Goal: Task Accomplishment & Management: Manage account settings

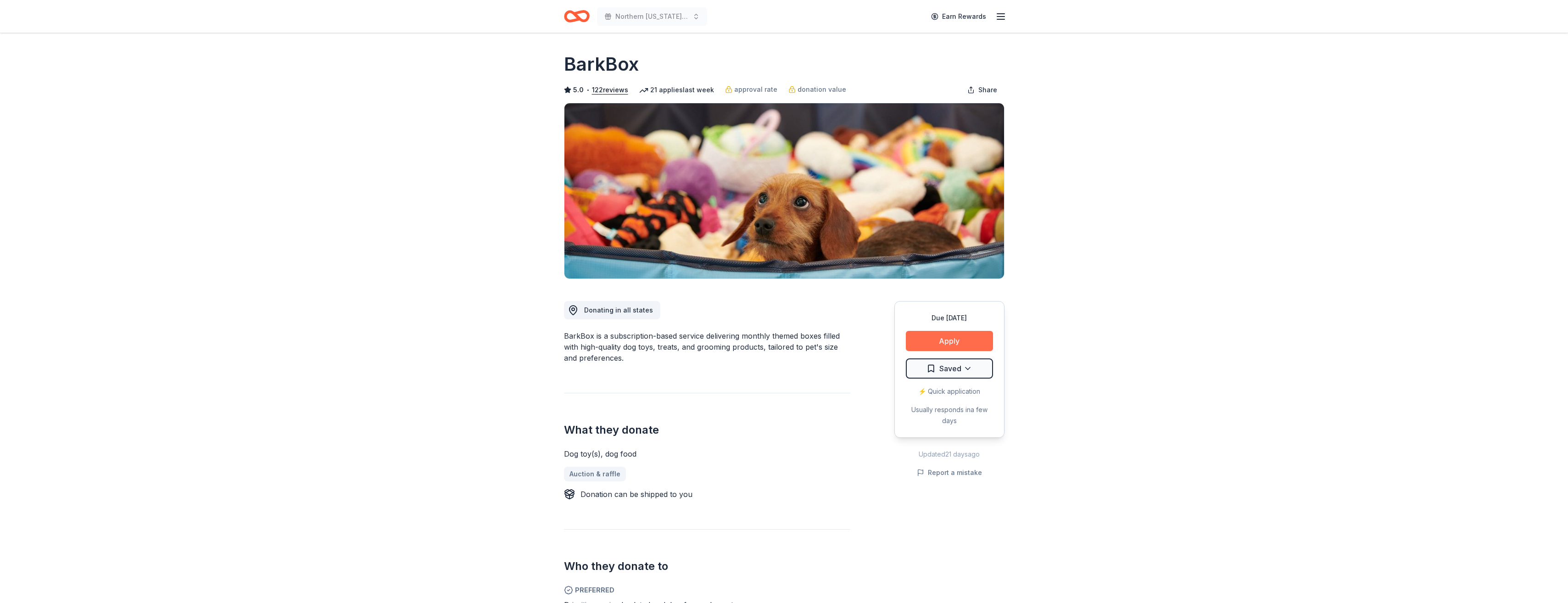
click at [942, 340] on button "Apply" at bounding box center [949, 341] width 87 height 20
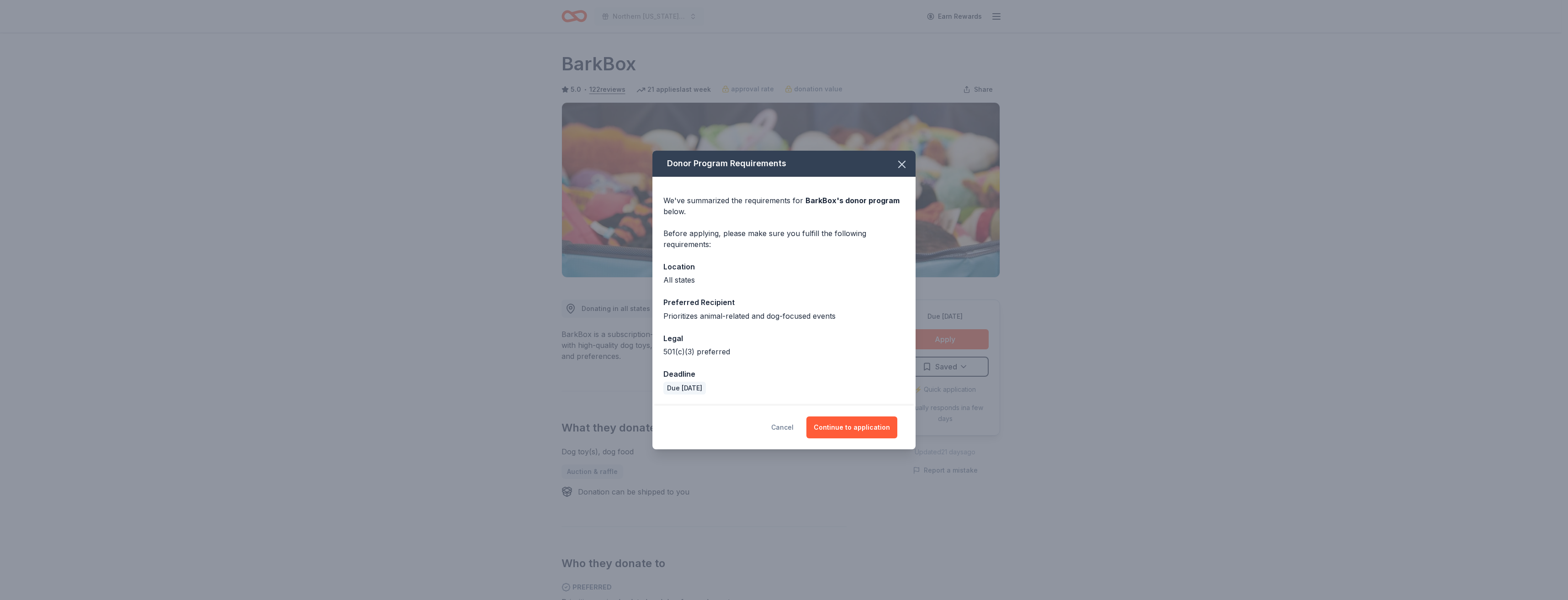
click at [781, 426] on button "Cancel" at bounding box center [782, 427] width 23 height 22
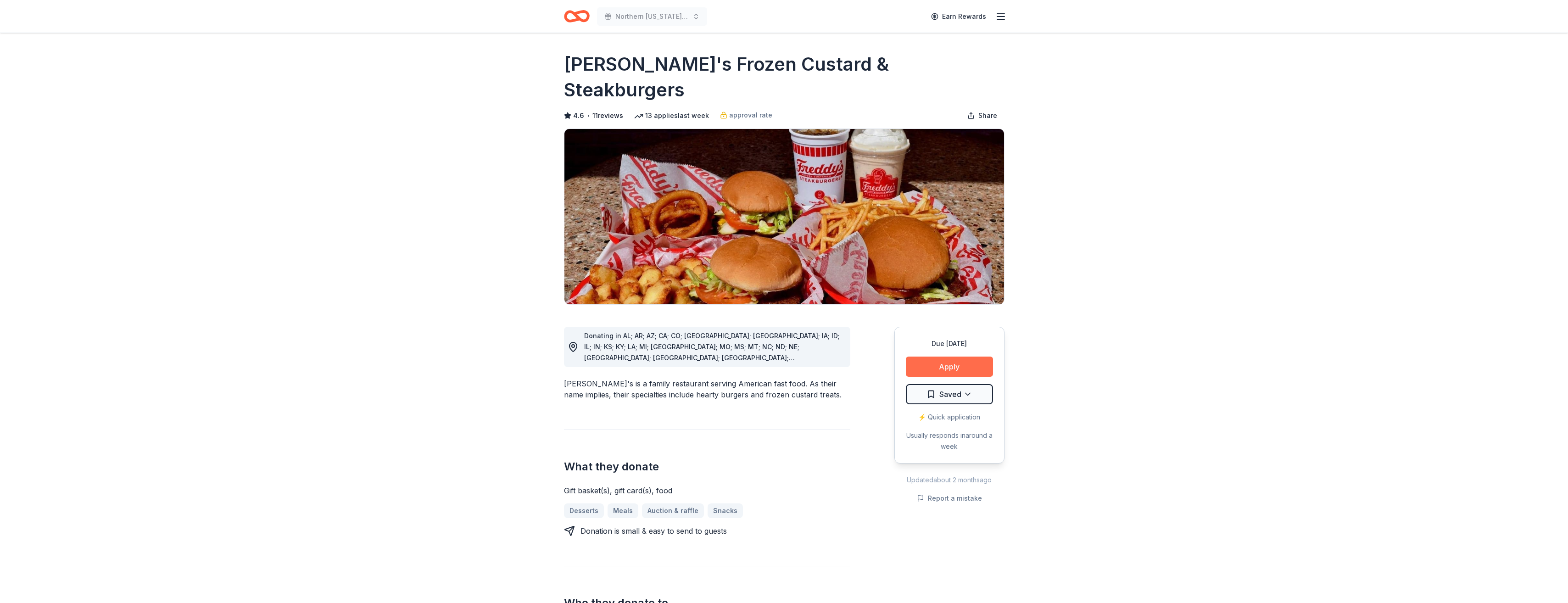
click at [933, 357] on button "Apply" at bounding box center [949, 367] width 87 height 20
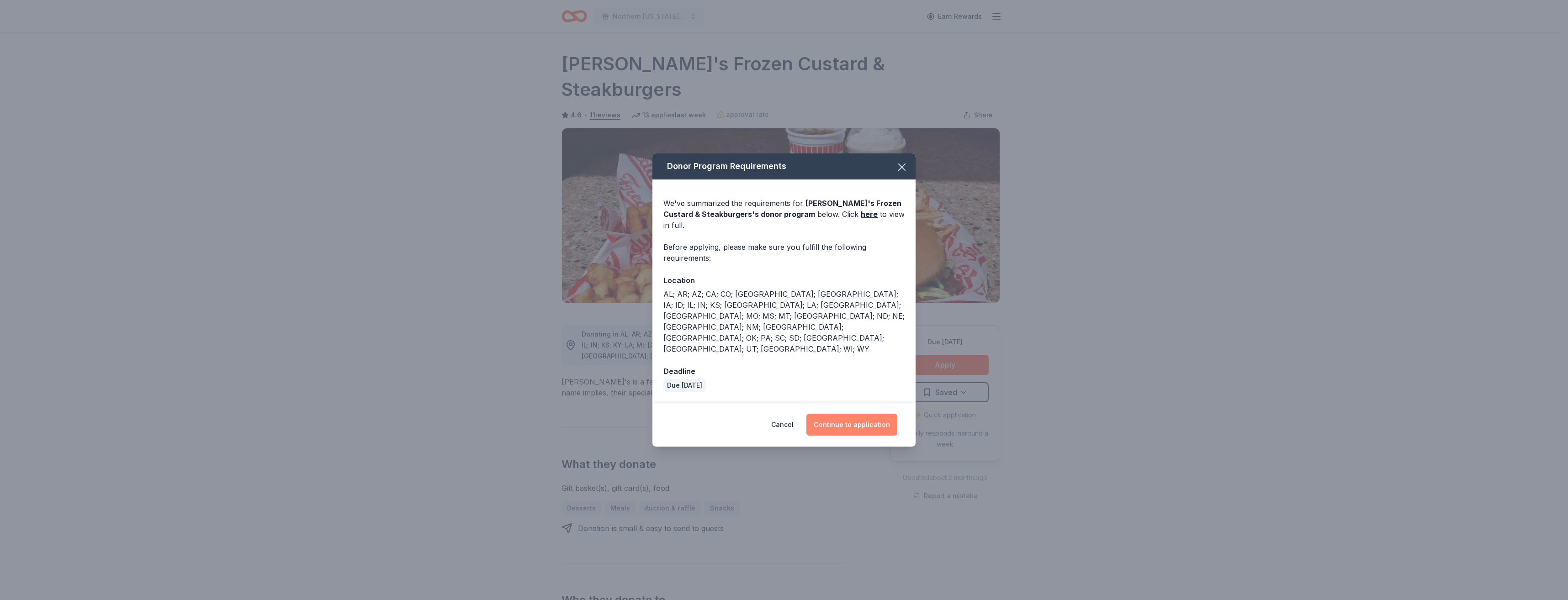
click at [867, 414] on button "Continue to application" at bounding box center [851, 425] width 91 height 22
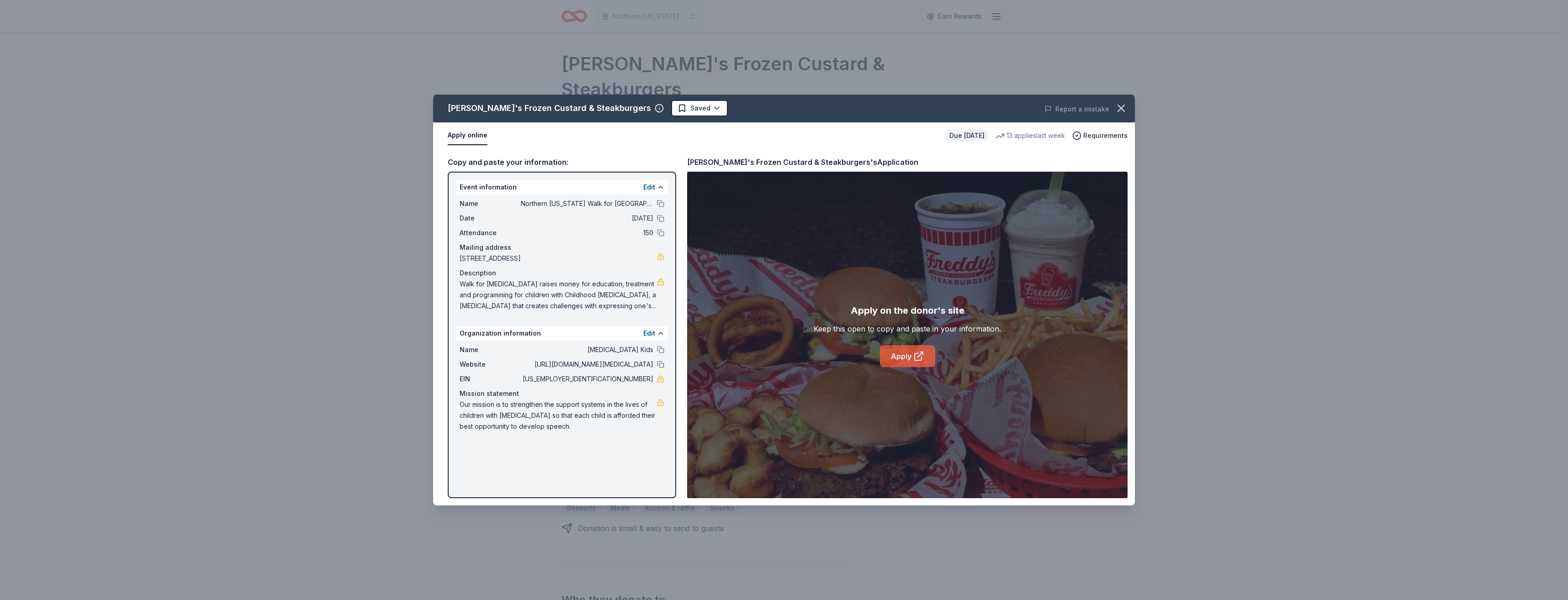
click at [893, 354] on link "Apply" at bounding box center [908, 356] width 55 height 22
click at [467, 287] on span "Walk for [MEDICAL_DATA] raises money for education, treatment and programming f…" at bounding box center [559, 295] width 198 height 33
drag, startPoint x: 471, startPoint y: 284, endPoint x: 578, endPoint y: 321, distance: 113.2
click at [577, 319] on div "Event information Edit Name Northern Colorado Walk for Apraxia Date 09/27/25 At…" at bounding box center [562, 335] width 228 height 326
drag, startPoint x: 561, startPoint y: 432, endPoint x: 455, endPoint y: 396, distance: 111.9
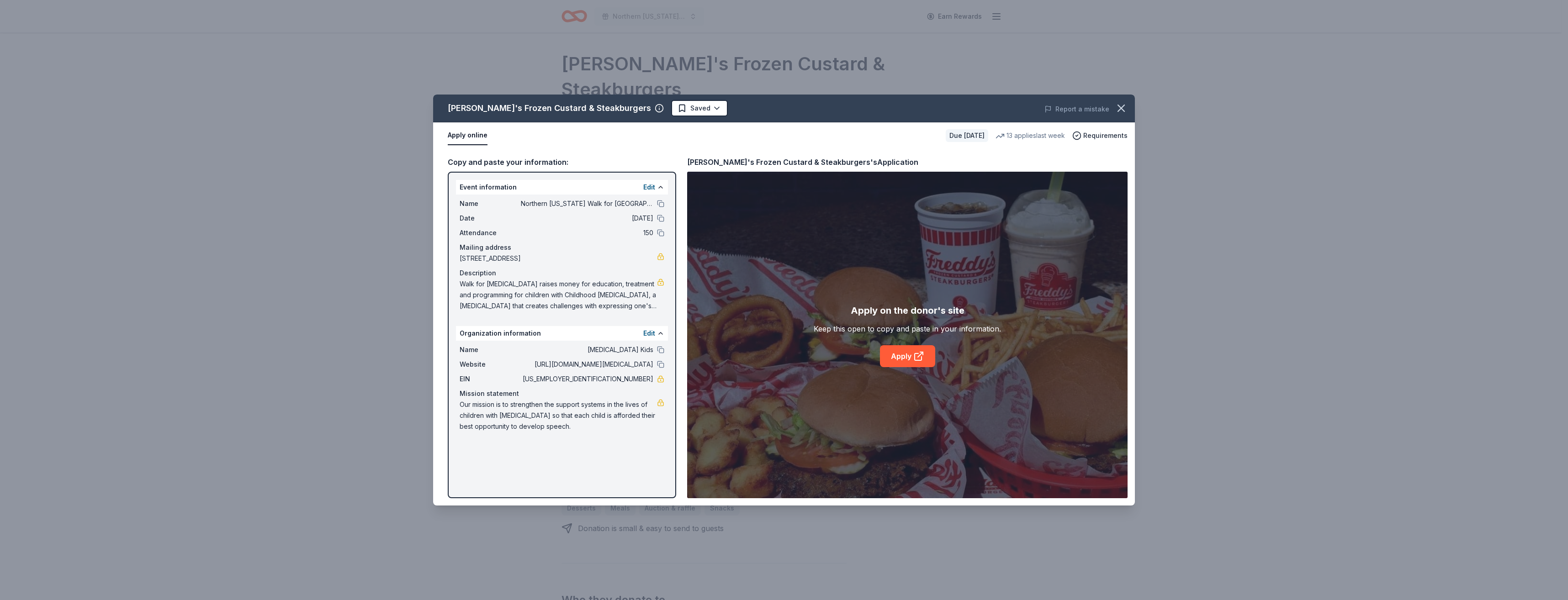
click at [456, 396] on div "Event information Edit Name Northern Colorado Walk for Apraxia Date 09/27/25 At…" at bounding box center [562, 335] width 228 height 326
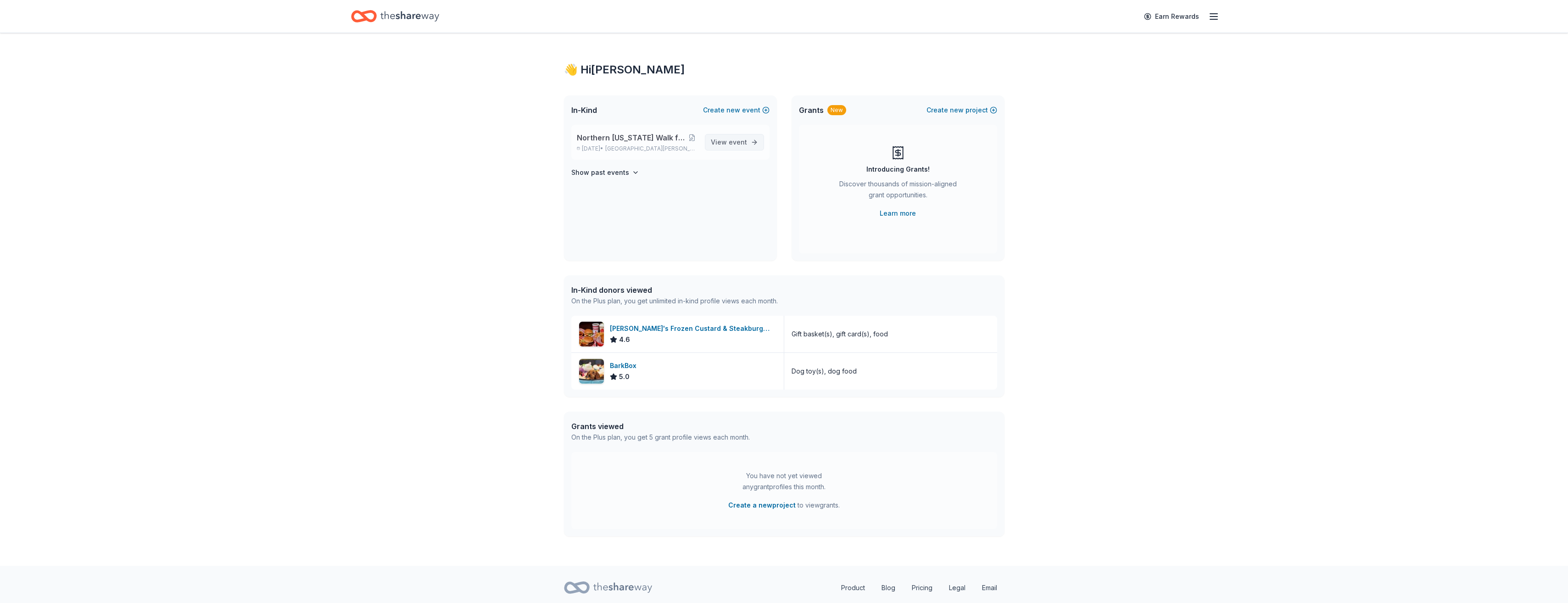
click at [728, 148] on link "View event" at bounding box center [735, 142] width 60 height 17
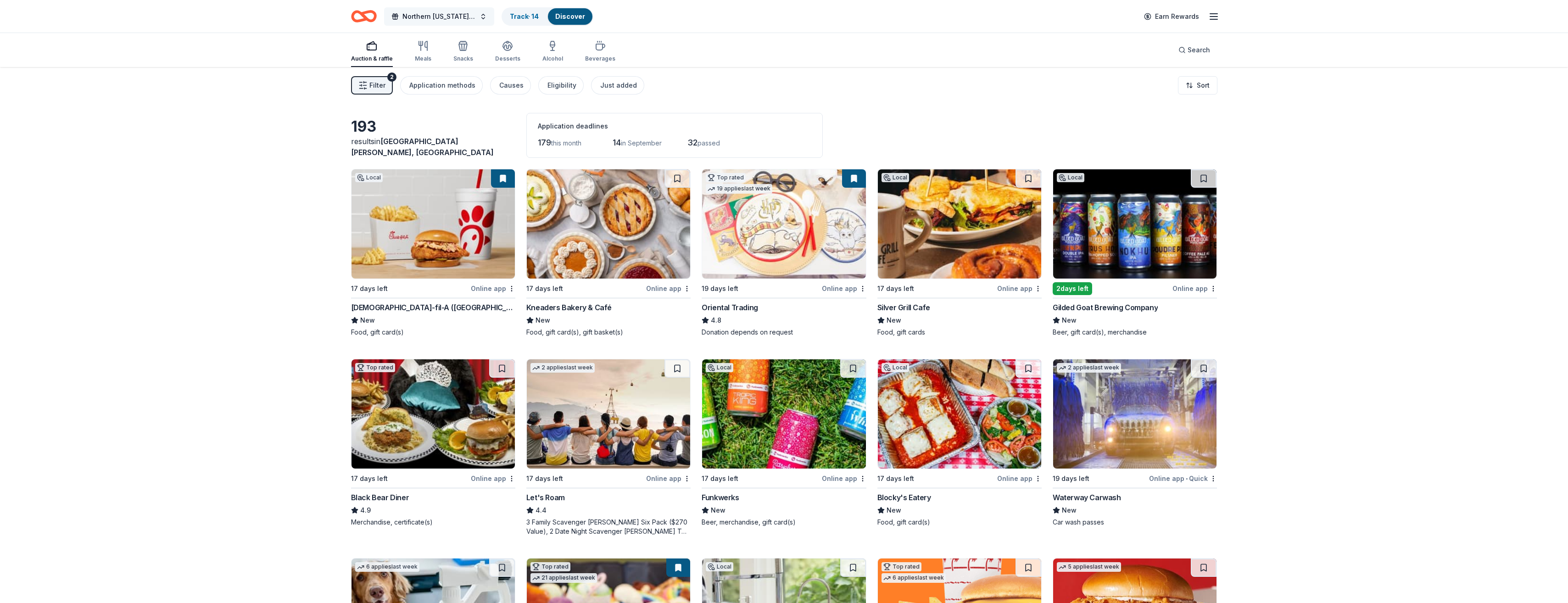
click at [486, 14] on button "Northern [US_STATE] Walk for [GEOGRAPHIC_DATA]" at bounding box center [439, 16] width 110 height 18
click at [467, 68] on span "[GEOGRAPHIC_DATA][PERSON_NAME], [GEOGRAPHIC_DATA]" at bounding box center [470, 70] width 91 height 7
click at [470, 59] on div "Northern [US_STATE] Walk for [GEOGRAPHIC_DATA]" at bounding box center [455, 59] width 120 height 11
drag, startPoint x: 470, startPoint y: 59, endPoint x: 552, endPoint y: 64, distance: 82.2
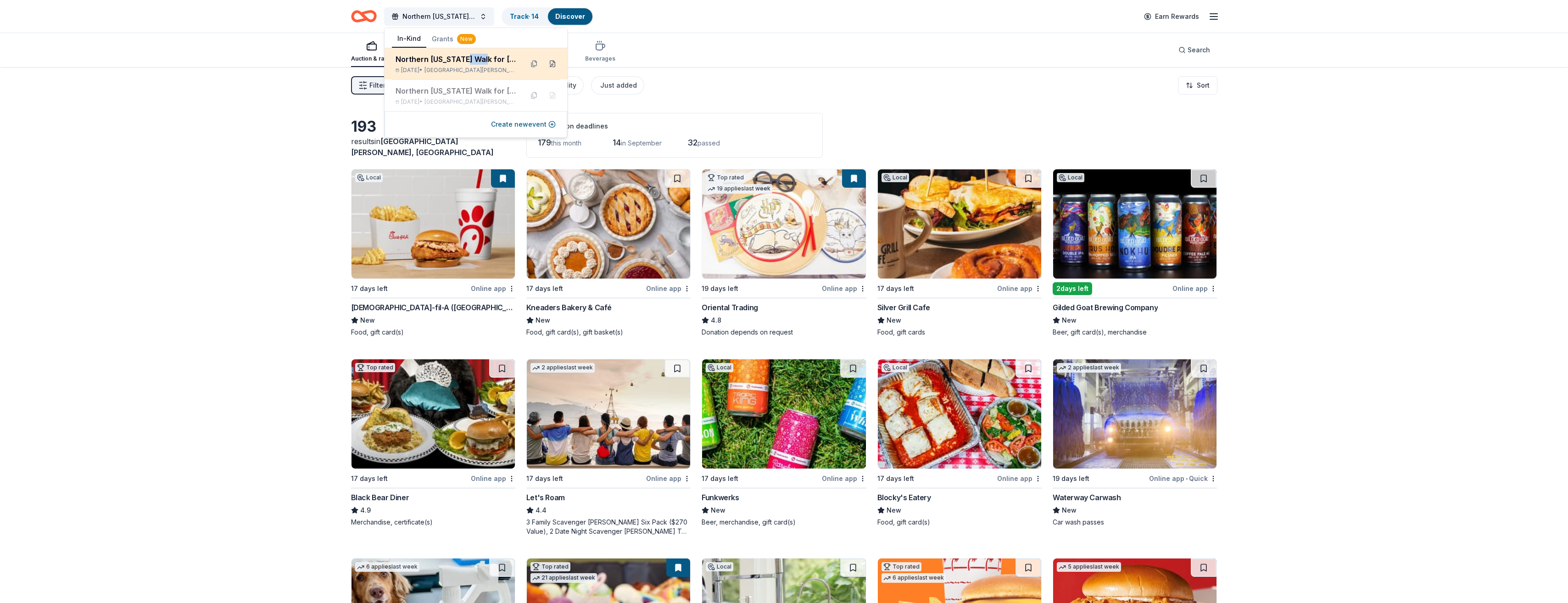
click at [552, 64] on button at bounding box center [552, 64] width 15 height 15
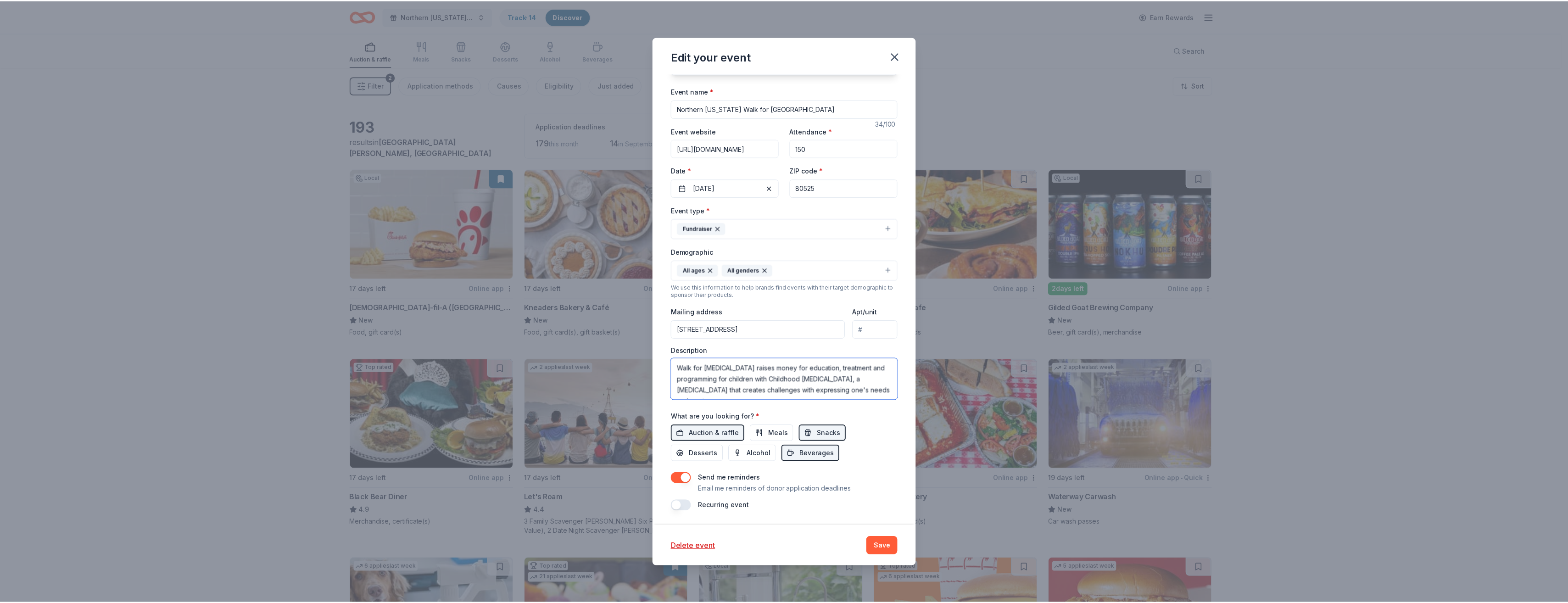
scroll to position [11, 0]
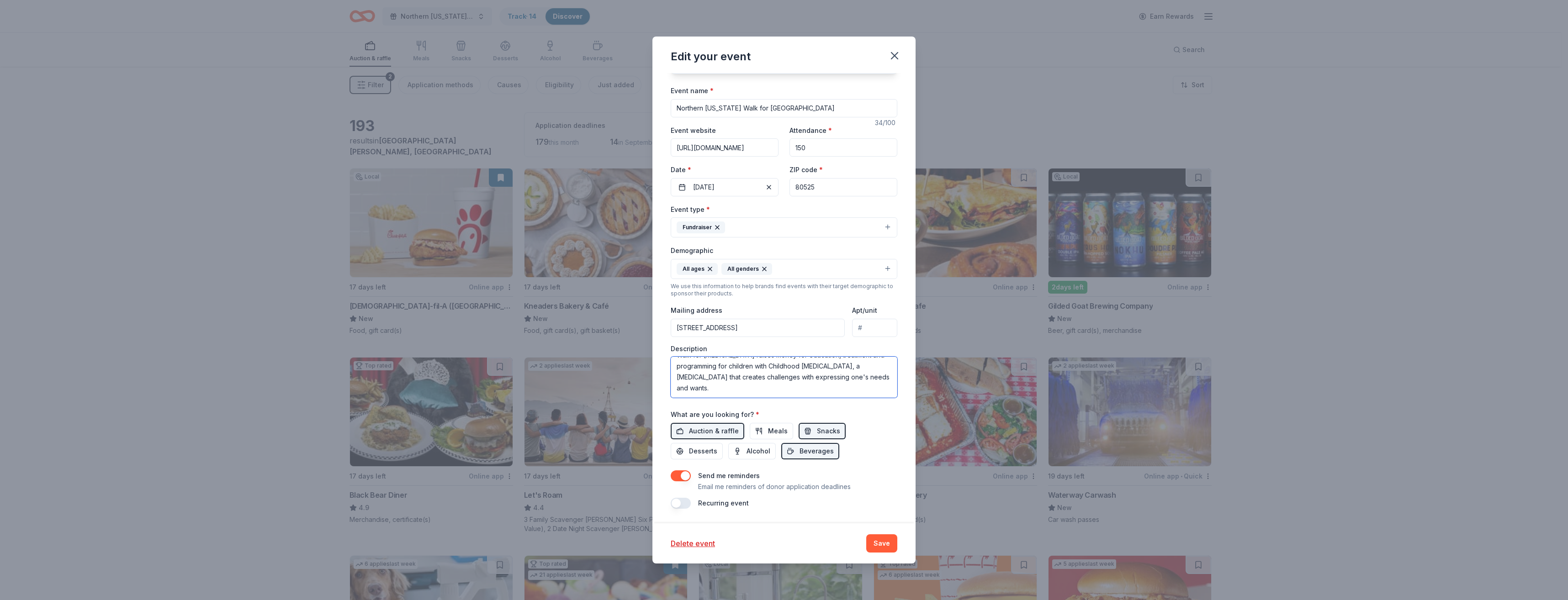
drag, startPoint x: 674, startPoint y: 367, endPoint x: 828, endPoint y: 399, distance: 157.3
click at [828, 399] on div "Event name * [GEOGRAPHIC_DATA][US_STATE] for [MEDICAL_DATA] 34 /100 Event websi…" at bounding box center [783, 297] width 226 height 424
click at [892, 52] on icon "button" at bounding box center [894, 55] width 13 height 13
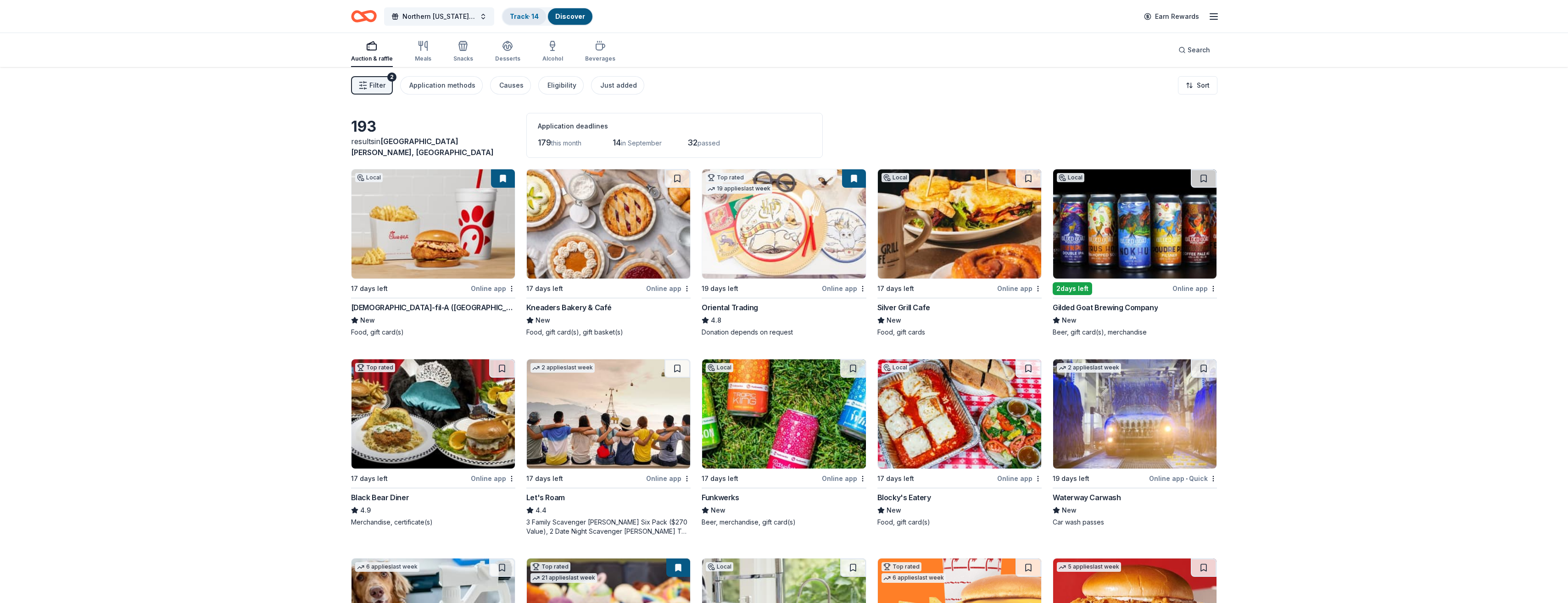
click at [526, 19] on link "Track · 14" at bounding box center [523, 16] width 29 height 8
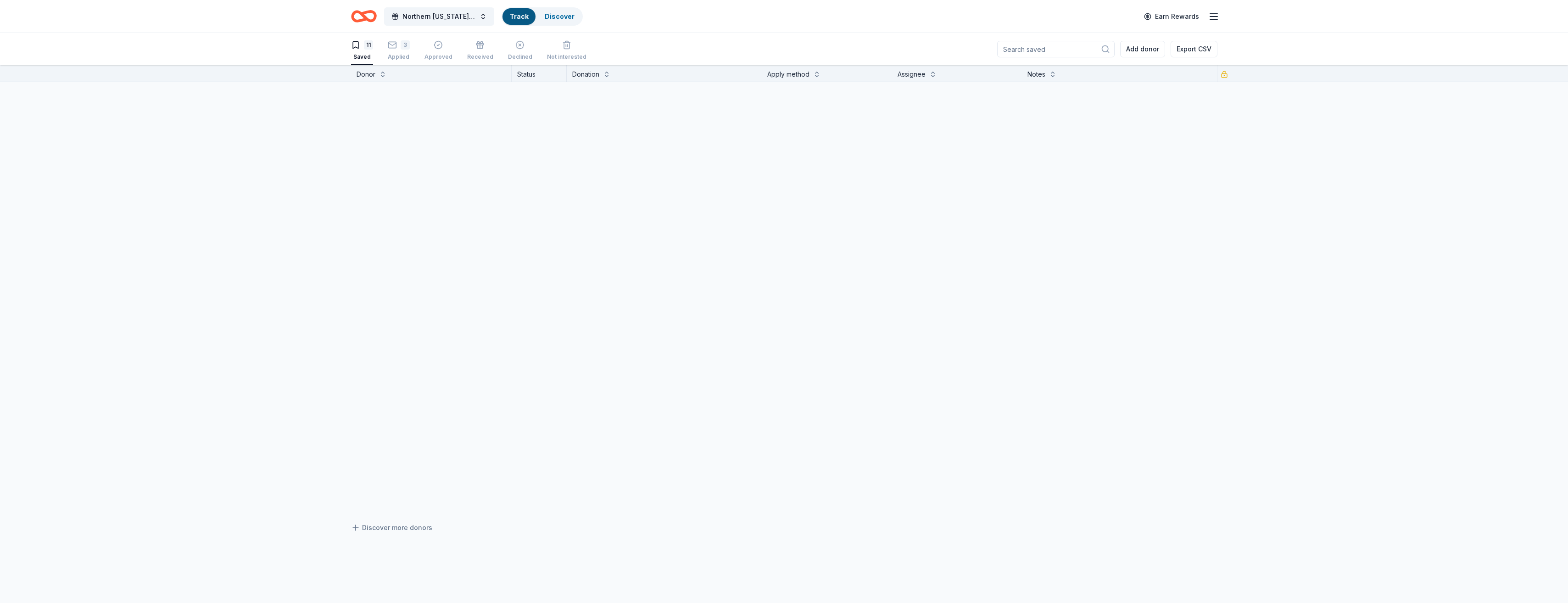
scroll to position [0, 0]
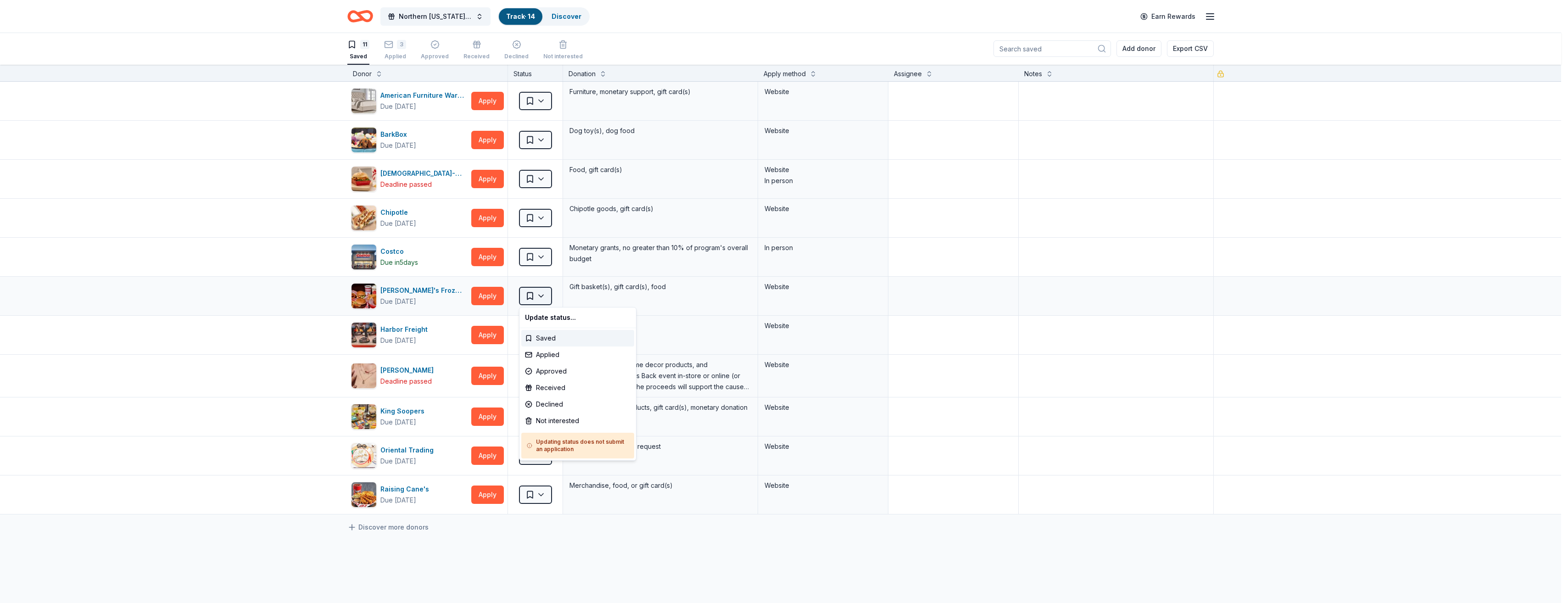
click at [542, 296] on html "Northern [US_STATE] Walk for [MEDICAL_DATA] Track · 14 Discover Earn Rewards 11…" at bounding box center [784, 301] width 1568 height 603
click at [543, 354] on div "Applied" at bounding box center [578, 355] width 113 height 17
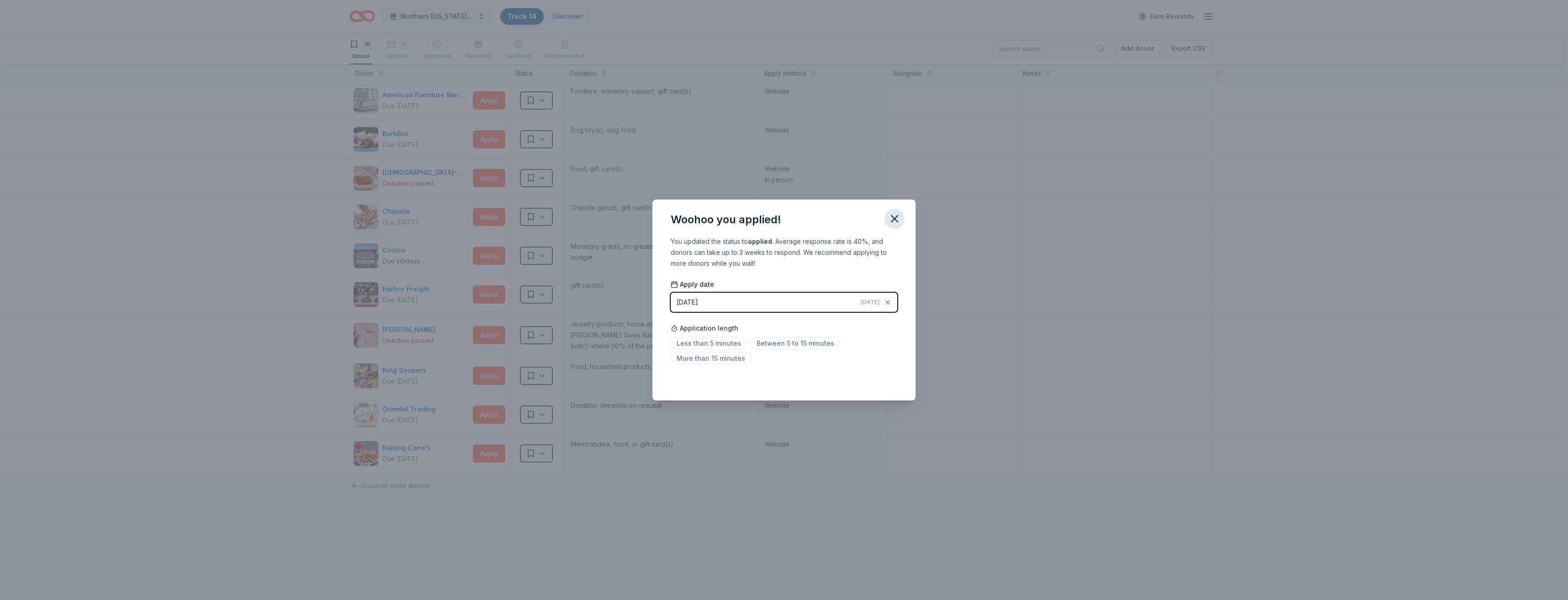
click at [898, 214] on icon "button" at bounding box center [894, 218] width 13 height 13
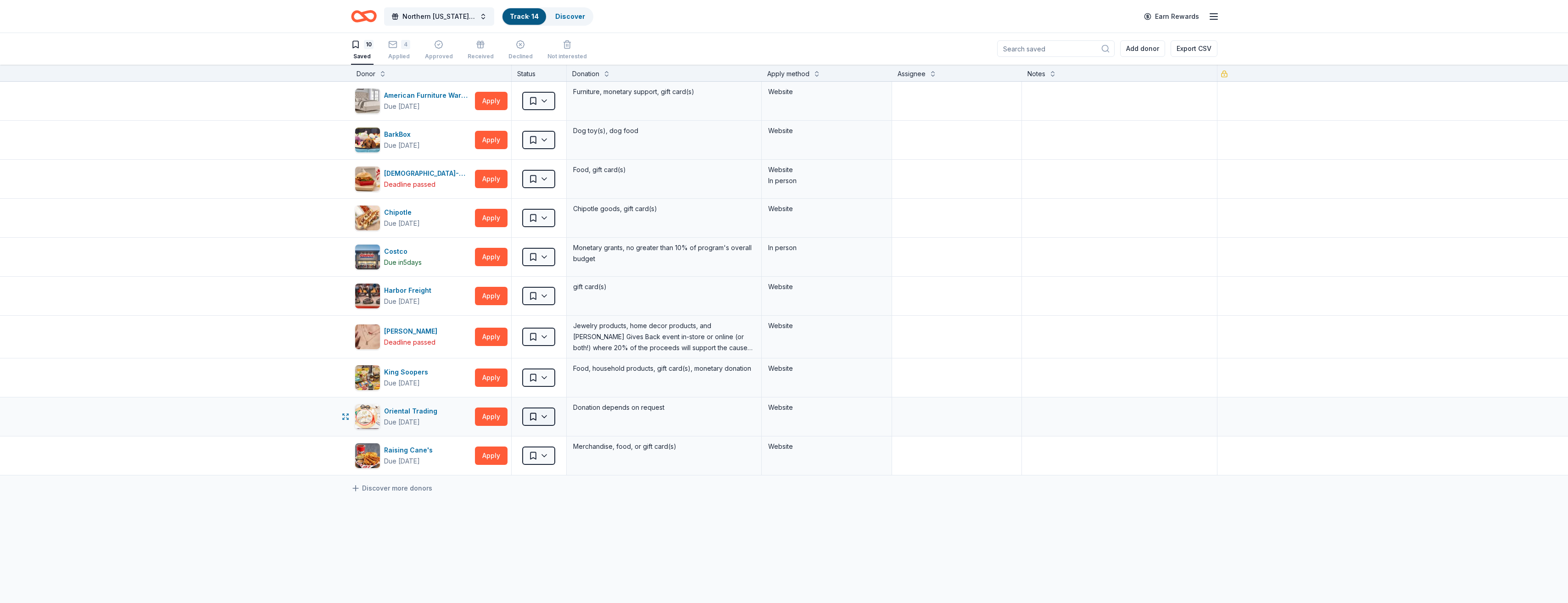
click at [543, 416] on html "Northern [US_STATE] Walk for [MEDICAL_DATA] Track · 14 Discover Earn Rewards 10…" at bounding box center [784, 301] width 1568 height 603
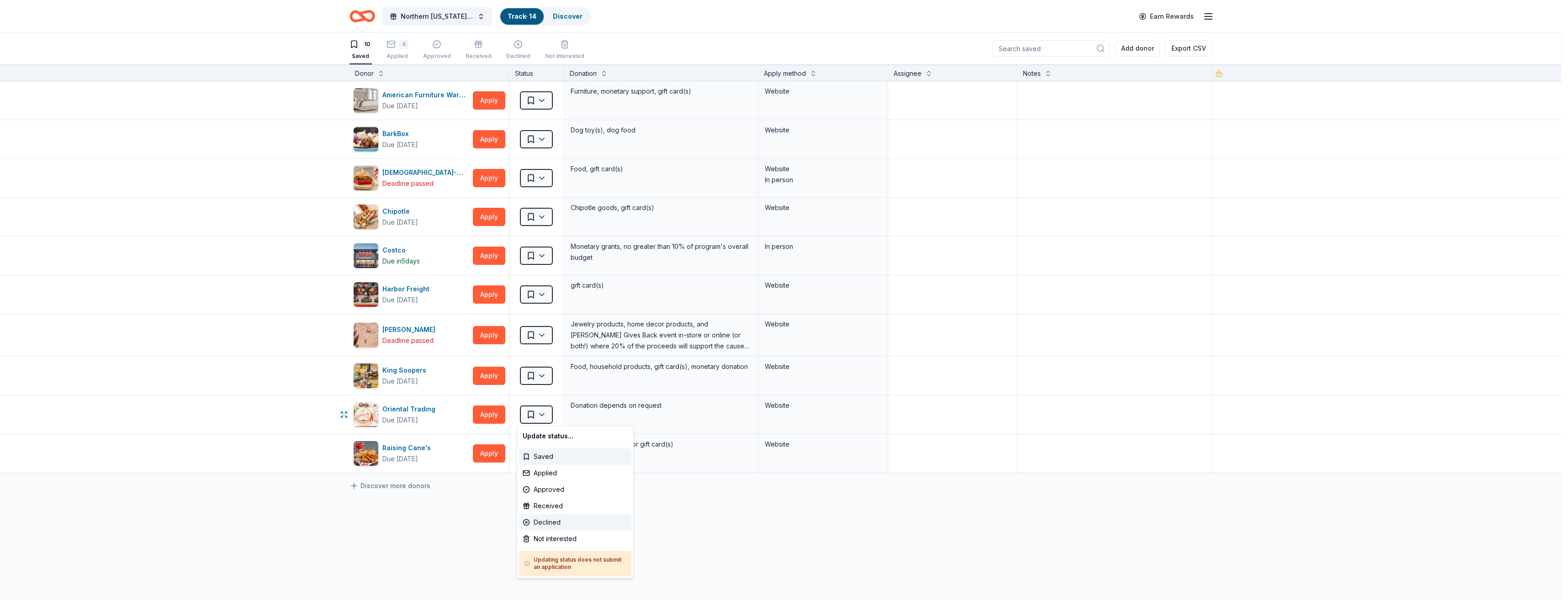
click at [543, 519] on div "Declined" at bounding box center [575, 522] width 113 height 17
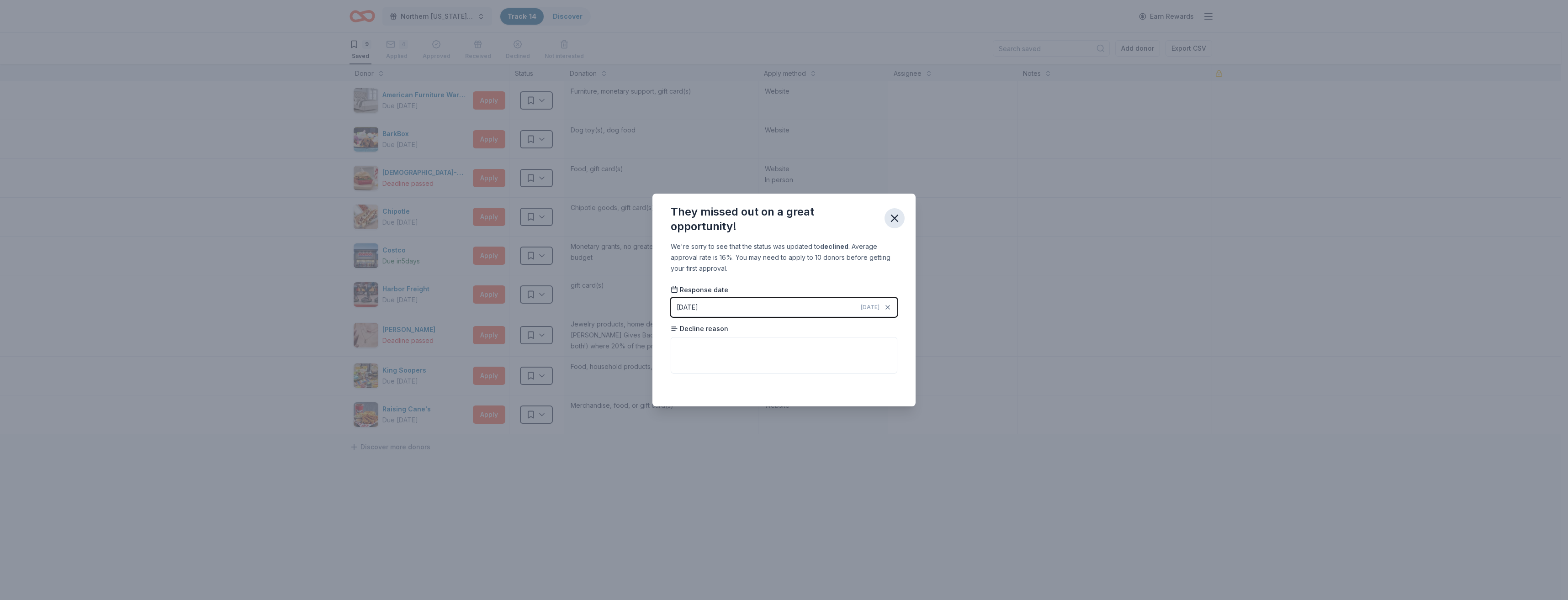
click at [892, 211] on button "button" at bounding box center [894, 218] width 20 height 20
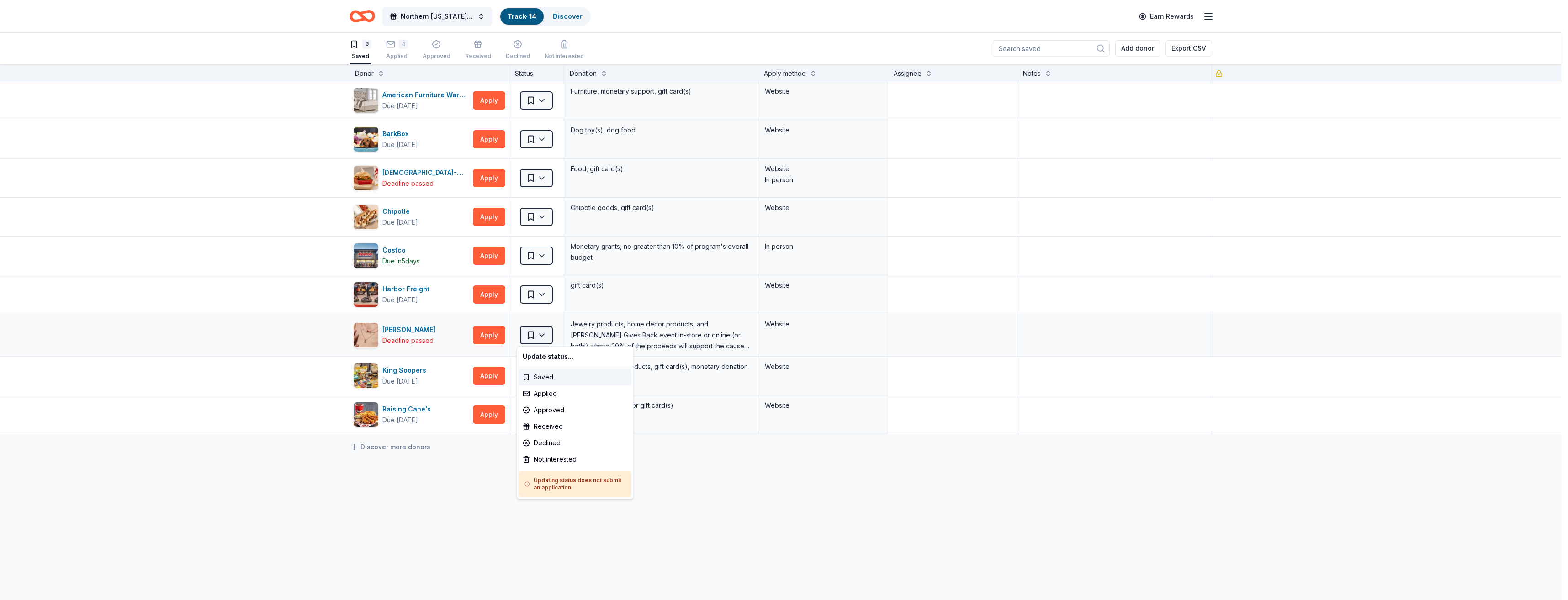
click at [540, 330] on html "Northern [US_STATE] Walk for [MEDICAL_DATA] Track · 14 Discover Earn Rewards 9 …" at bounding box center [784, 300] width 1568 height 600
click at [554, 460] on div "Not interested" at bounding box center [575, 459] width 113 height 17
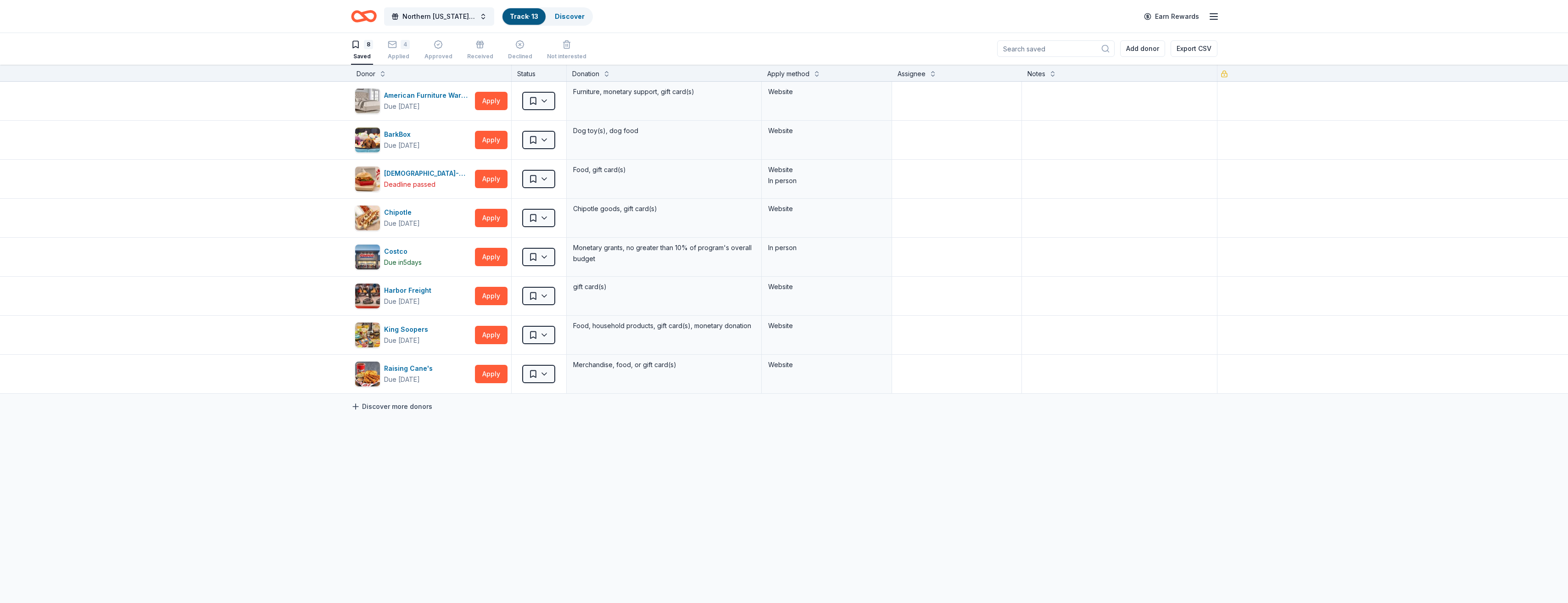
click at [354, 404] on icon at bounding box center [355, 406] width 9 height 9
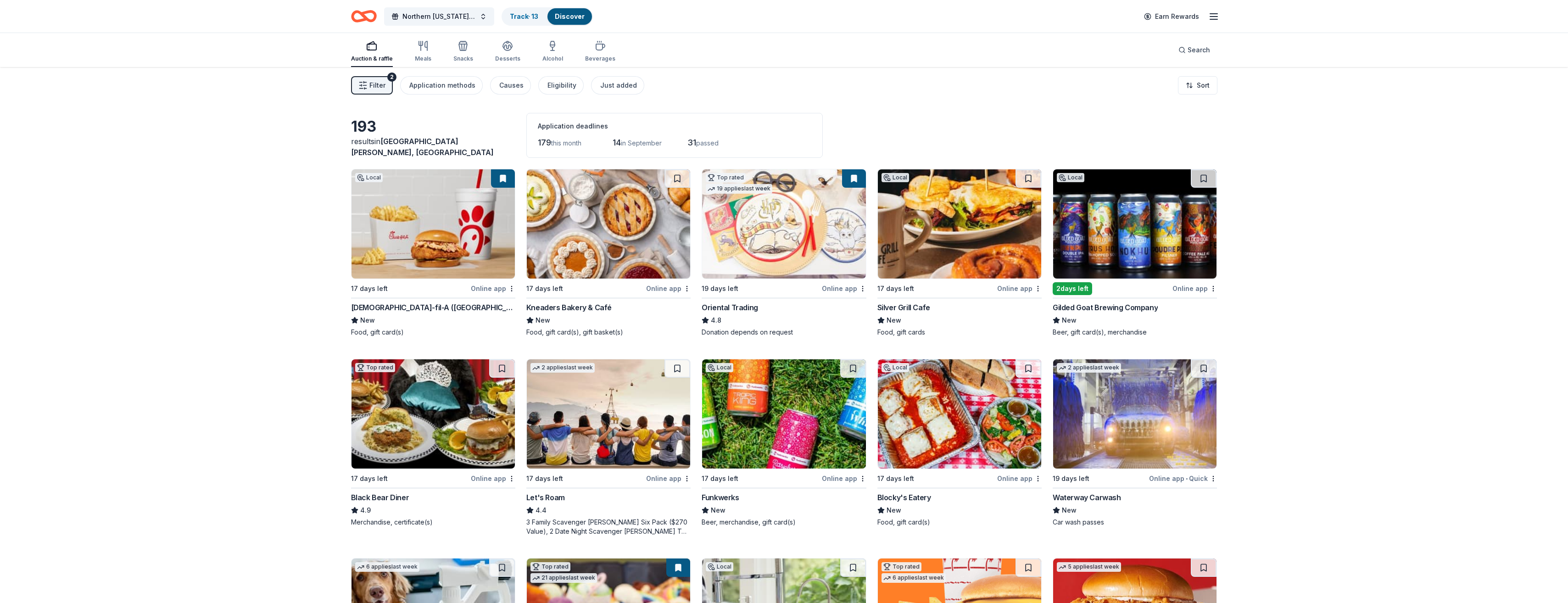
click at [985, 237] on img at bounding box center [959, 224] width 163 height 109
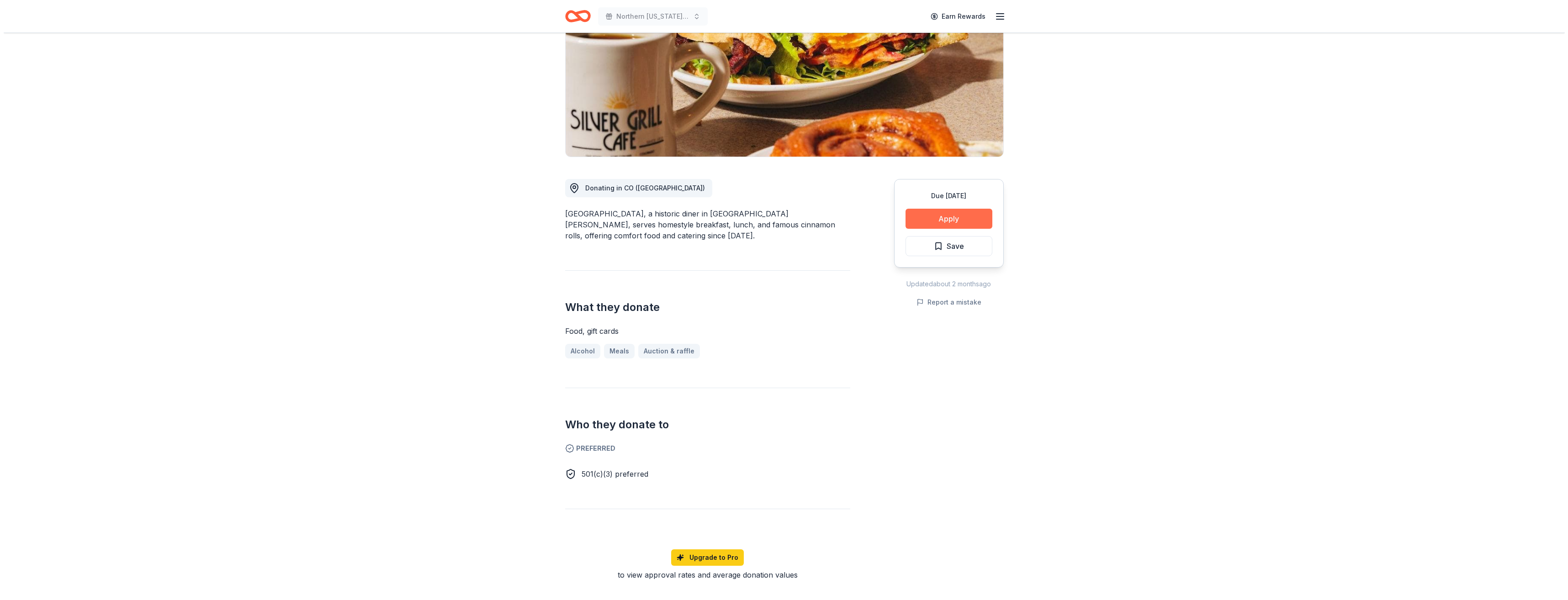
scroll to position [137, 0]
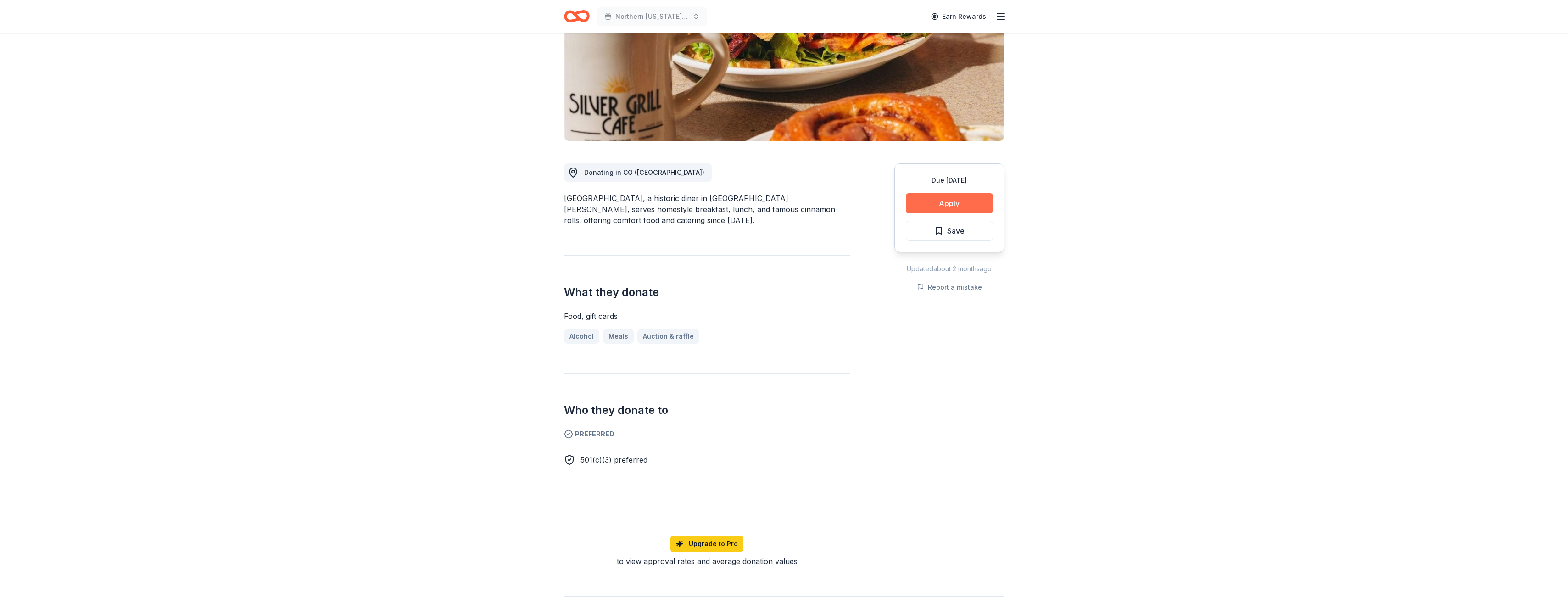
click at [943, 203] on button "Apply" at bounding box center [949, 203] width 87 height 20
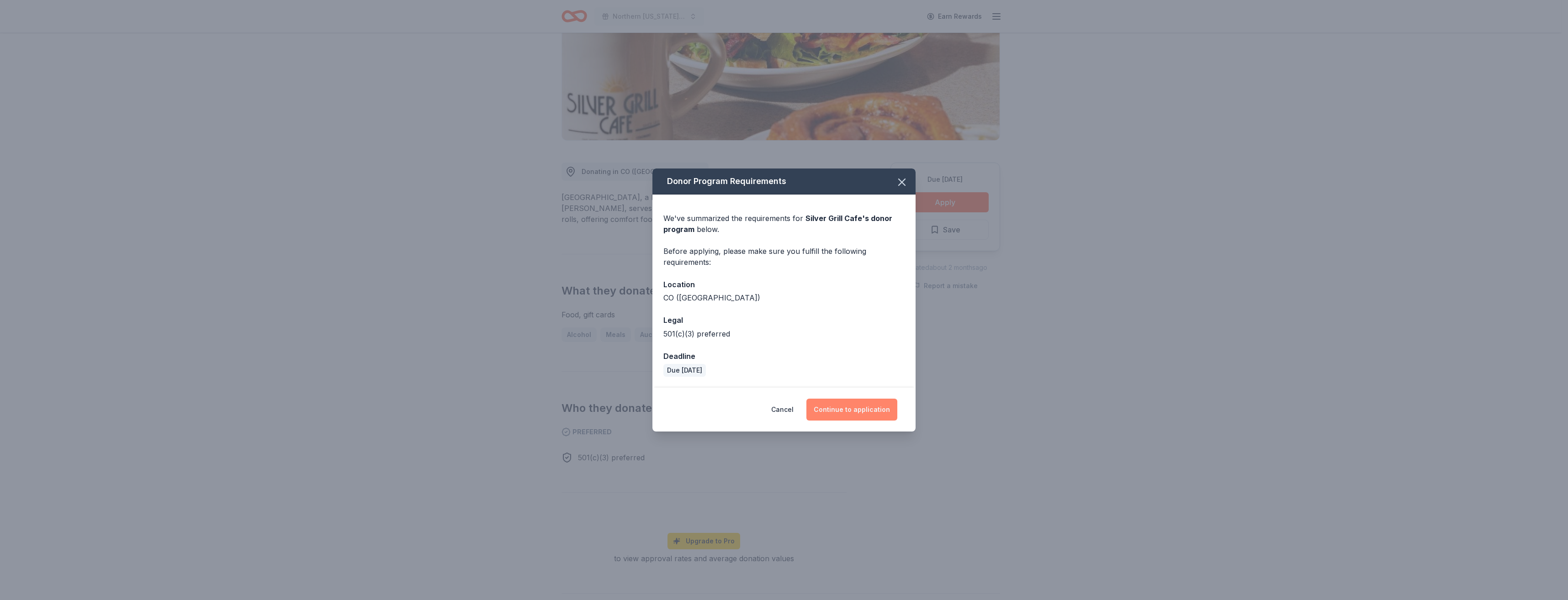
click at [854, 399] on button "Continue to application" at bounding box center [851, 409] width 91 height 22
